Goal: Find specific page/section: Find specific page/section

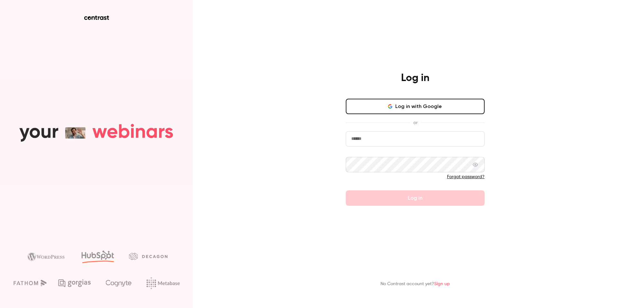
click at [441, 105] on button "Log in with Google" at bounding box center [415, 106] width 139 height 15
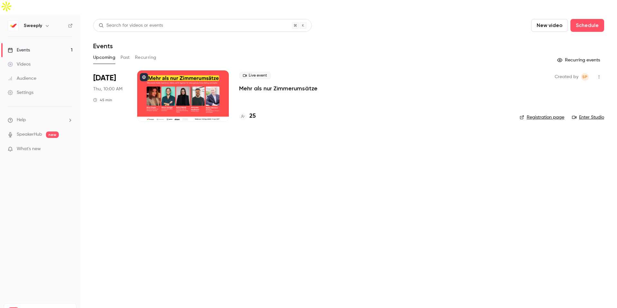
click at [250, 112] on h4 "25" at bounding box center [252, 116] width 6 height 9
